Goal: Find specific page/section: Find specific page/section

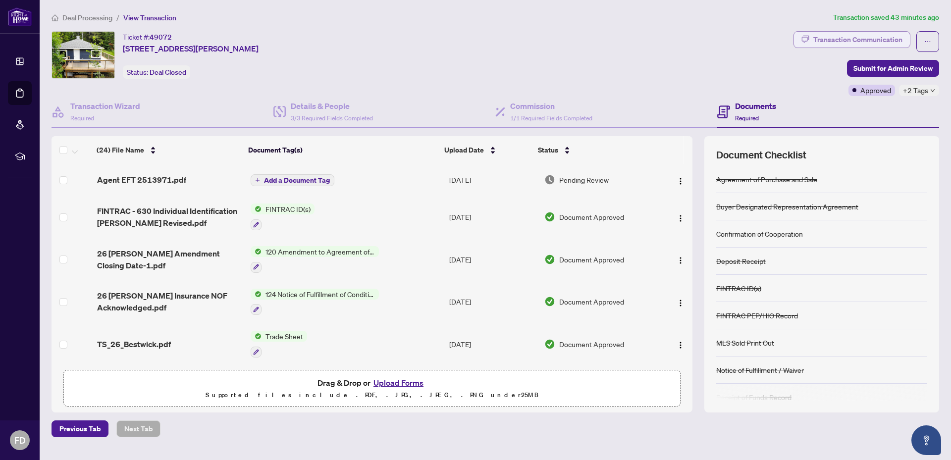
click at [861, 39] on div "Transaction Communication" at bounding box center [857, 40] width 89 height 16
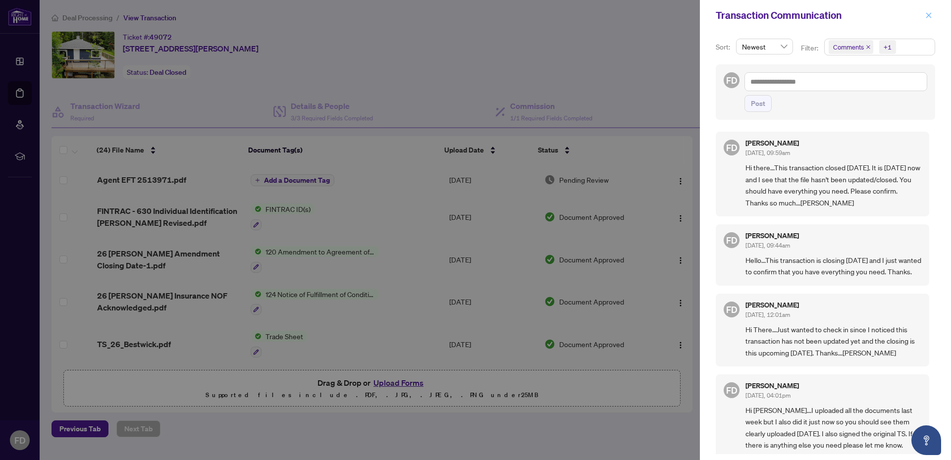
click at [927, 15] on icon "close" at bounding box center [928, 15] width 7 height 7
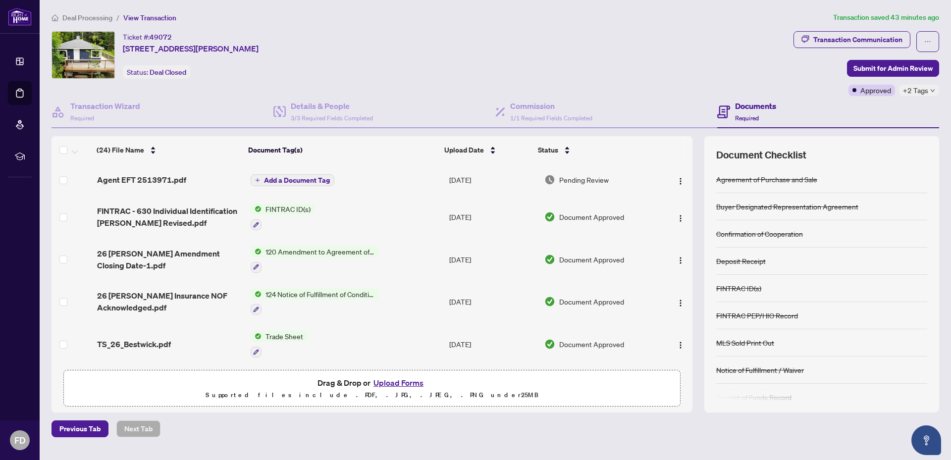
click at [930, 91] on icon "down" at bounding box center [932, 90] width 5 height 5
click at [658, 55] on div "Ticket #: 49072 [STREET_ADDRESS][PERSON_NAME] Status: Deal Closed" at bounding box center [421, 55] width 738 height 48
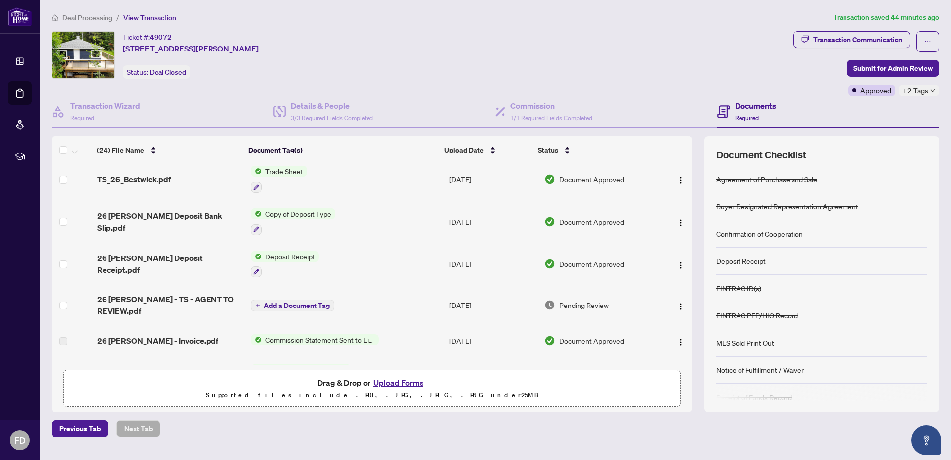
scroll to position [164, 0]
click at [168, 298] on span "26 [PERSON_NAME] - TS - AGENT TO REVIEW.pdf" at bounding box center [170, 306] width 146 height 24
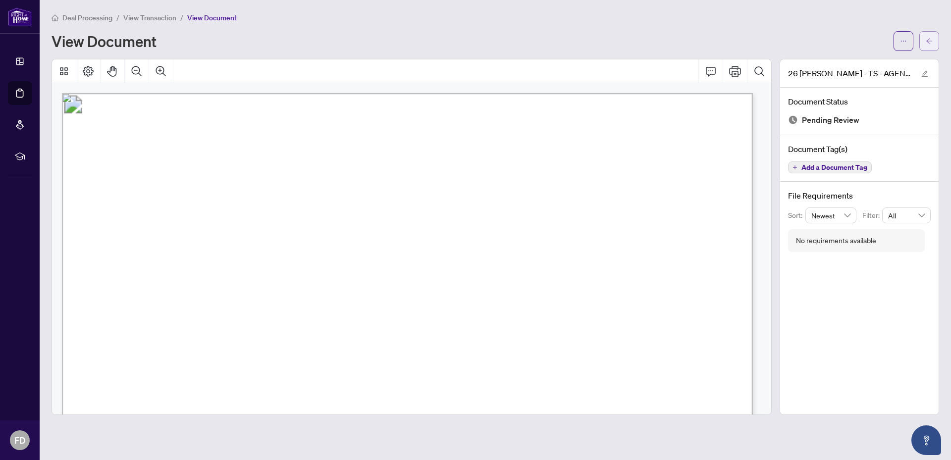
click at [927, 41] on icon "arrow-left" at bounding box center [929, 40] width 6 height 5
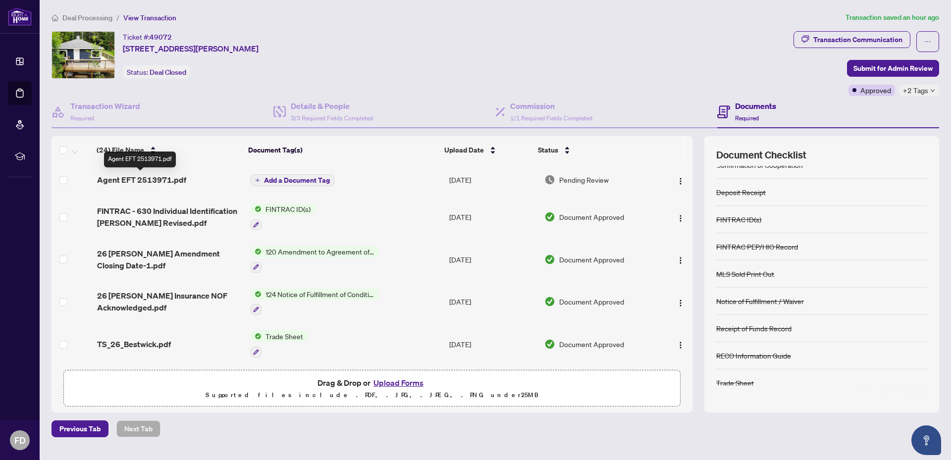
click at [155, 179] on span "Agent EFT 2513971.pdf" at bounding box center [141, 180] width 89 height 12
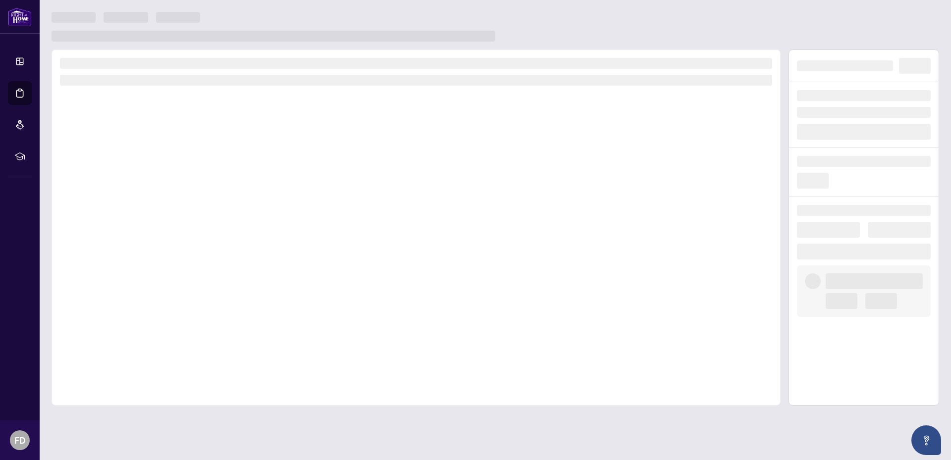
click at [155, 179] on div at bounding box center [416, 228] width 729 height 356
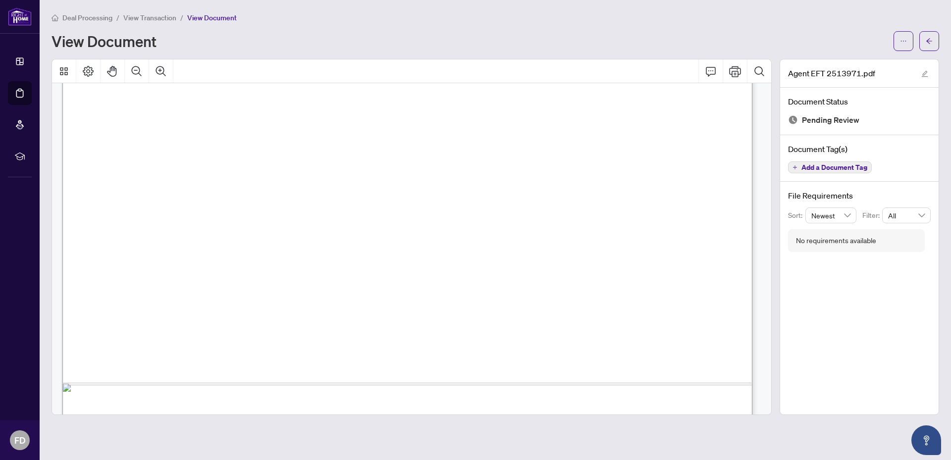
scroll to position [422, 0]
drag, startPoint x: 806, startPoint y: 234, endPoint x: 806, endPoint y: 226, distance: 8.4
click at [806, 229] on div "No requirements available" at bounding box center [859, 240] width 143 height 23
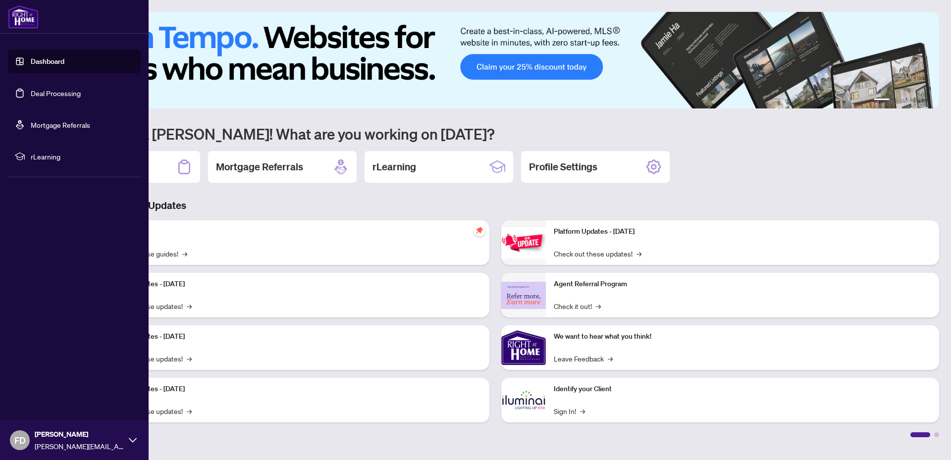
click at [40, 65] on link "Dashboard" at bounding box center [48, 61] width 34 height 9
click at [44, 60] on link "Dashboard" at bounding box center [48, 61] width 34 height 9
